Goal: Register for event/course

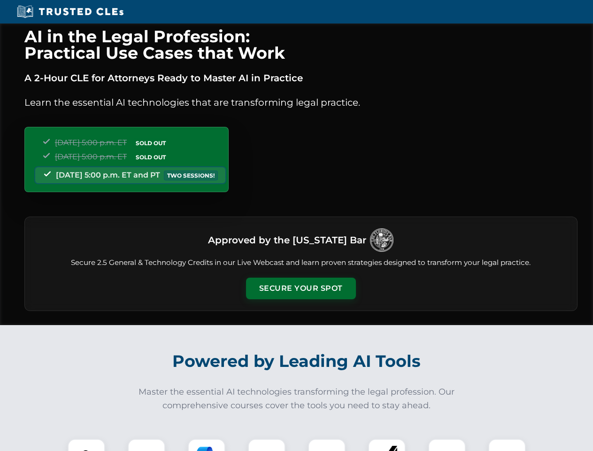
click at [301, 288] on button "Secure Your Spot" at bounding box center [301, 289] width 110 height 22
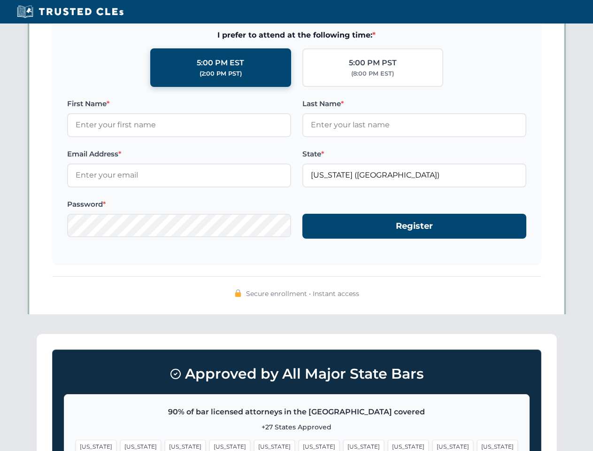
click at [299, 445] on span "[US_STATE]" at bounding box center [319, 447] width 41 height 14
click at [343, 445] on span "[US_STATE]" at bounding box center [363, 447] width 41 height 14
click at [433, 445] on span "[US_STATE]" at bounding box center [453, 447] width 41 height 14
